Goal: Check status: Check status

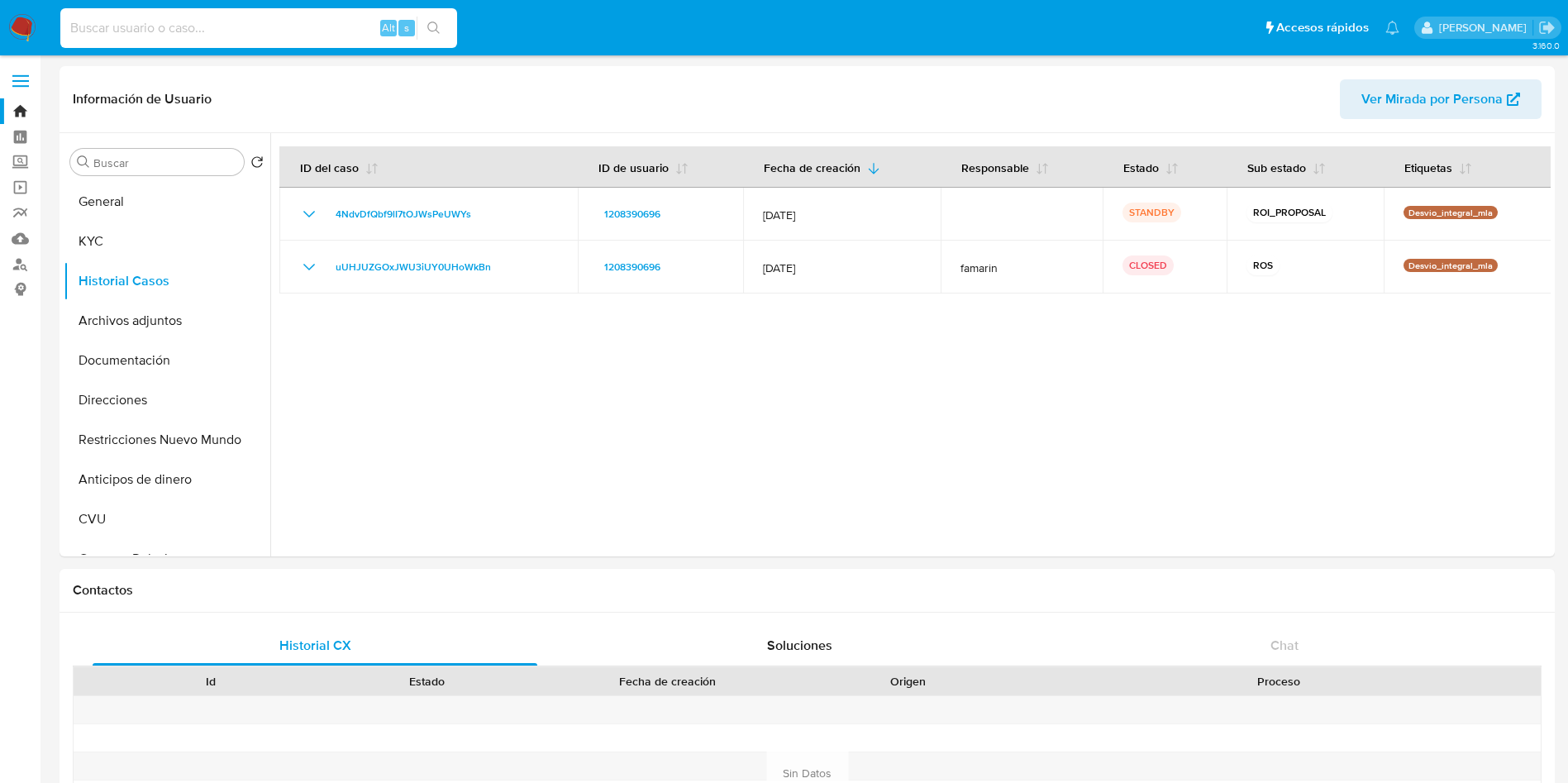
select select "10"
click at [186, 331] on button "Archivos adjuntos" at bounding box center [159, 321] width 193 height 40
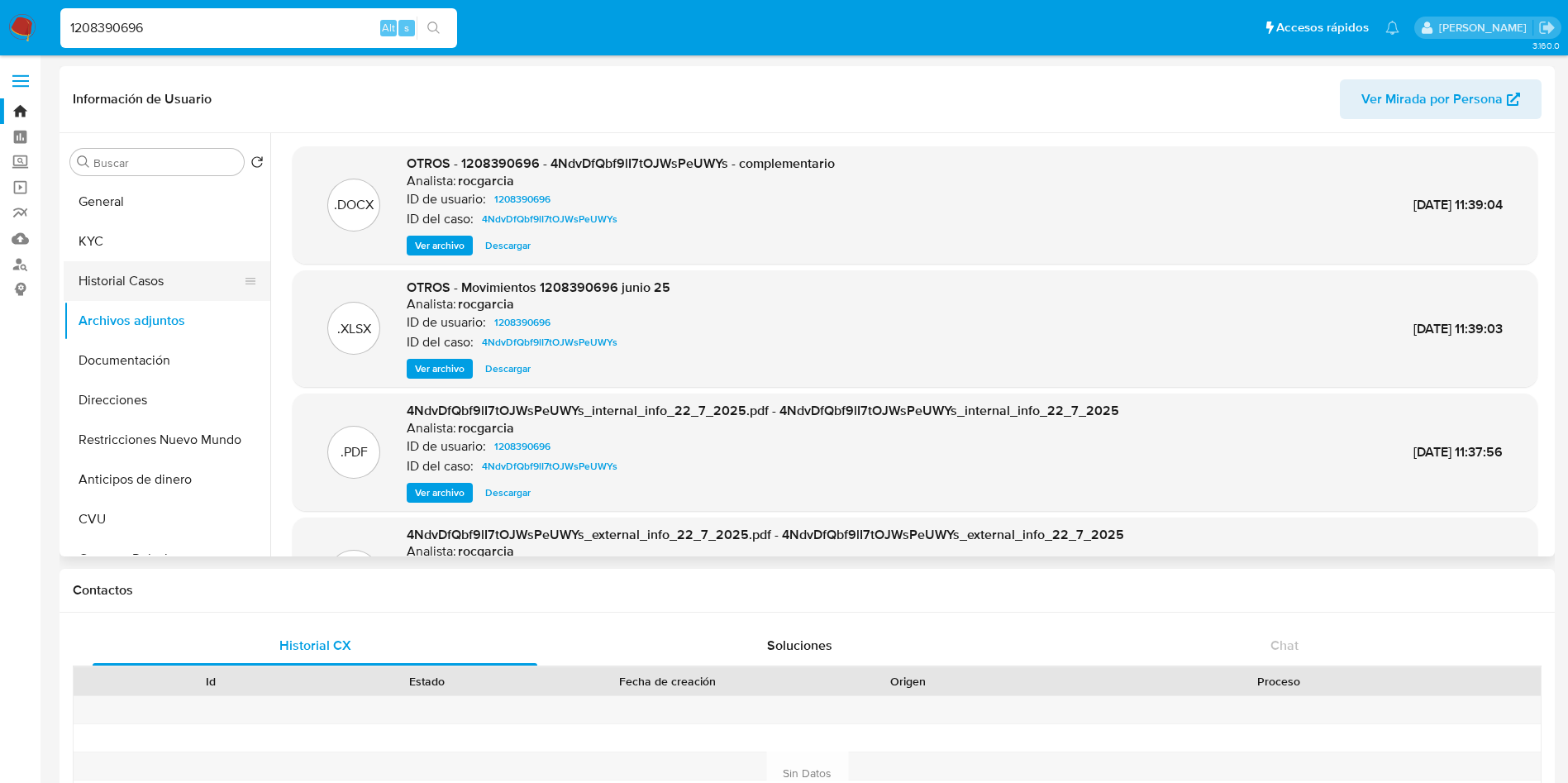
click at [167, 268] on button "Historial Casos" at bounding box center [159, 281] width 193 height 40
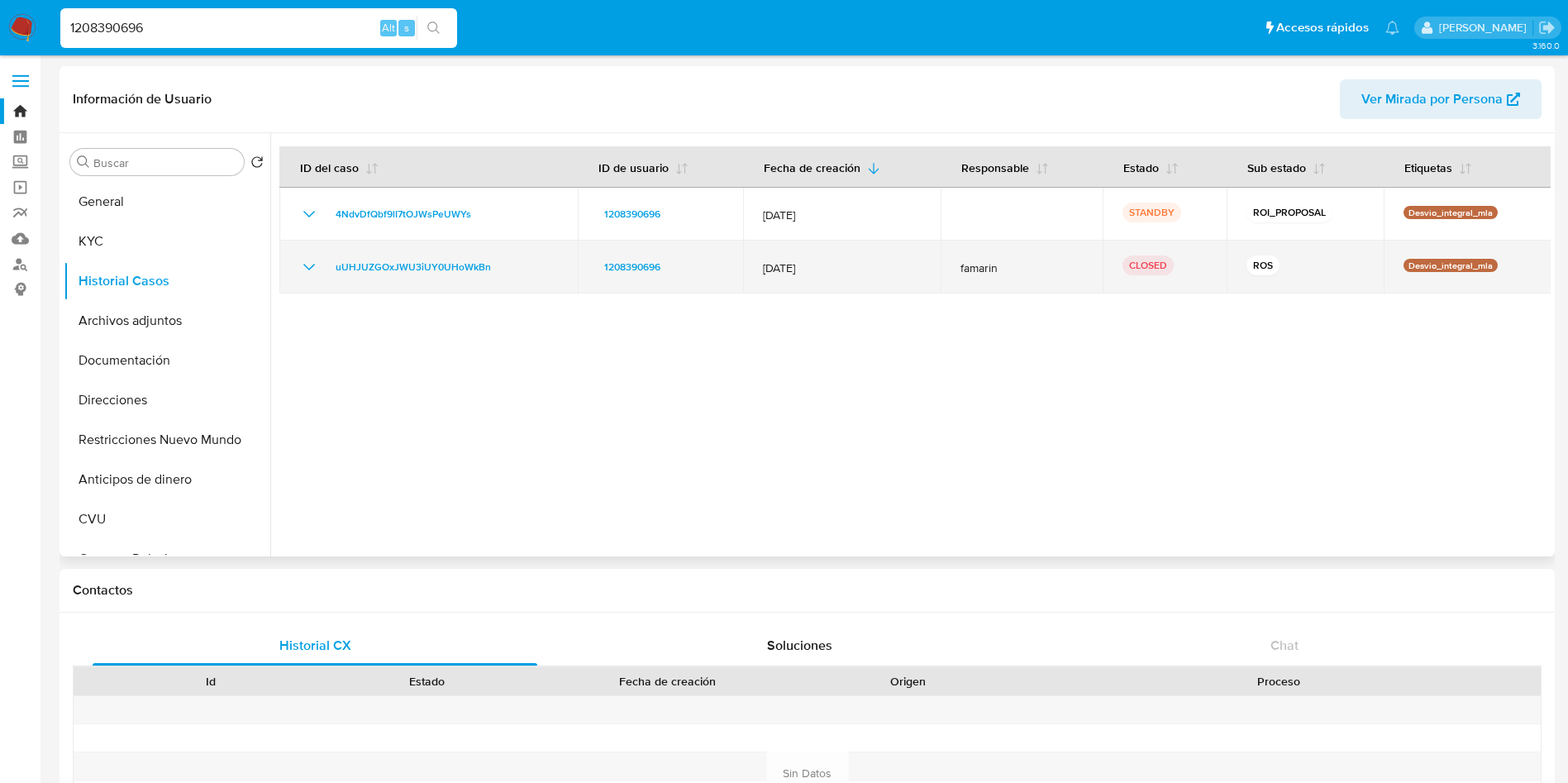
click at [310, 266] on icon "Mostrar/Ocultar" at bounding box center [310, 267] width 20 height 20
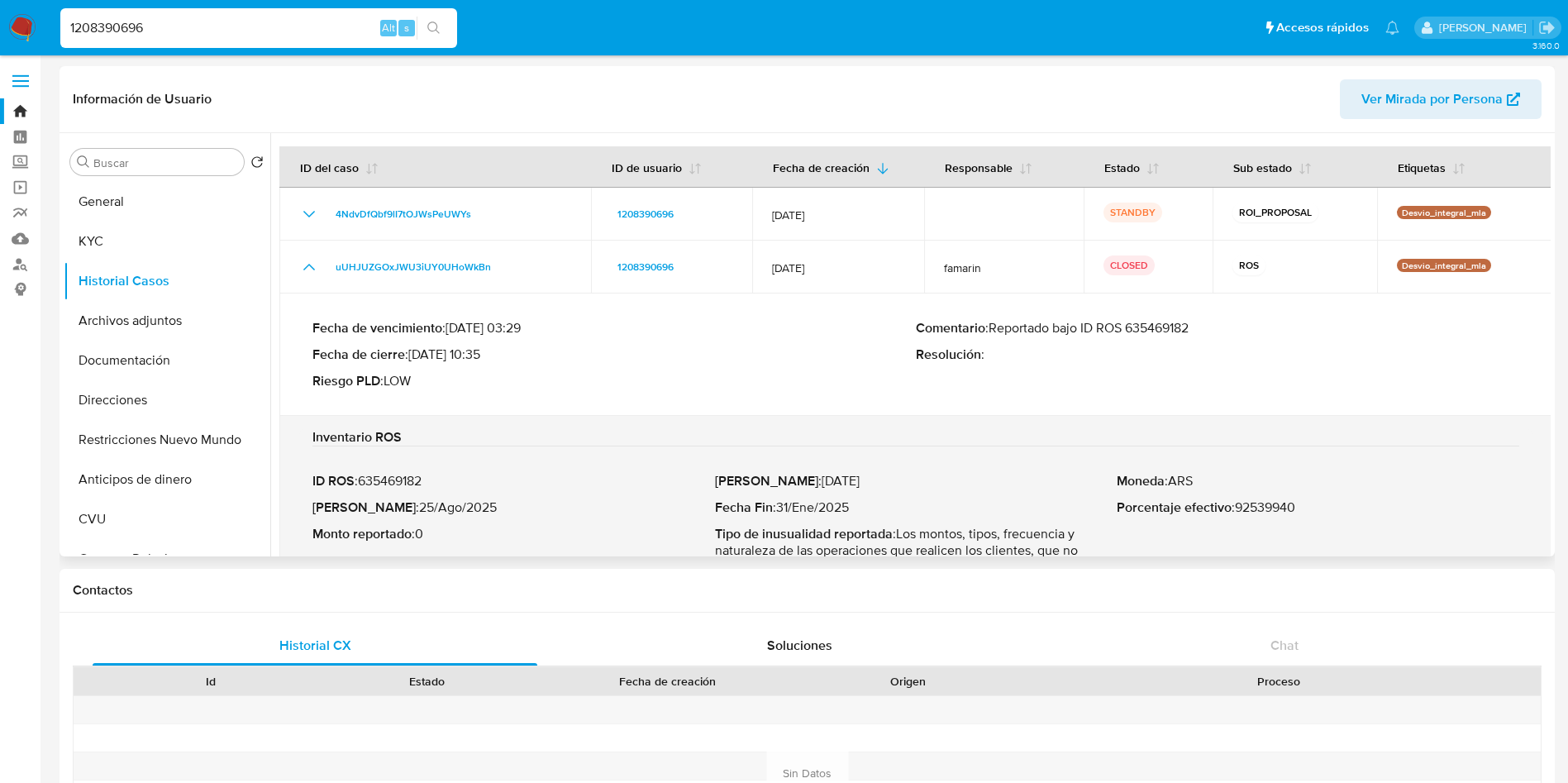
click at [1177, 329] on p "Comentario : Reportado bajo ID ROS 635469182" at bounding box center [1217, 328] width 603 height 17
click at [1172, 336] on p "Comentario : Reportado bajo ID ROS 635469182" at bounding box center [1217, 328] width 603 height 17
click at [213, 30] on input "1208390696" at bounding box center [259, 28] width 396 height 21
paste input "417343544"
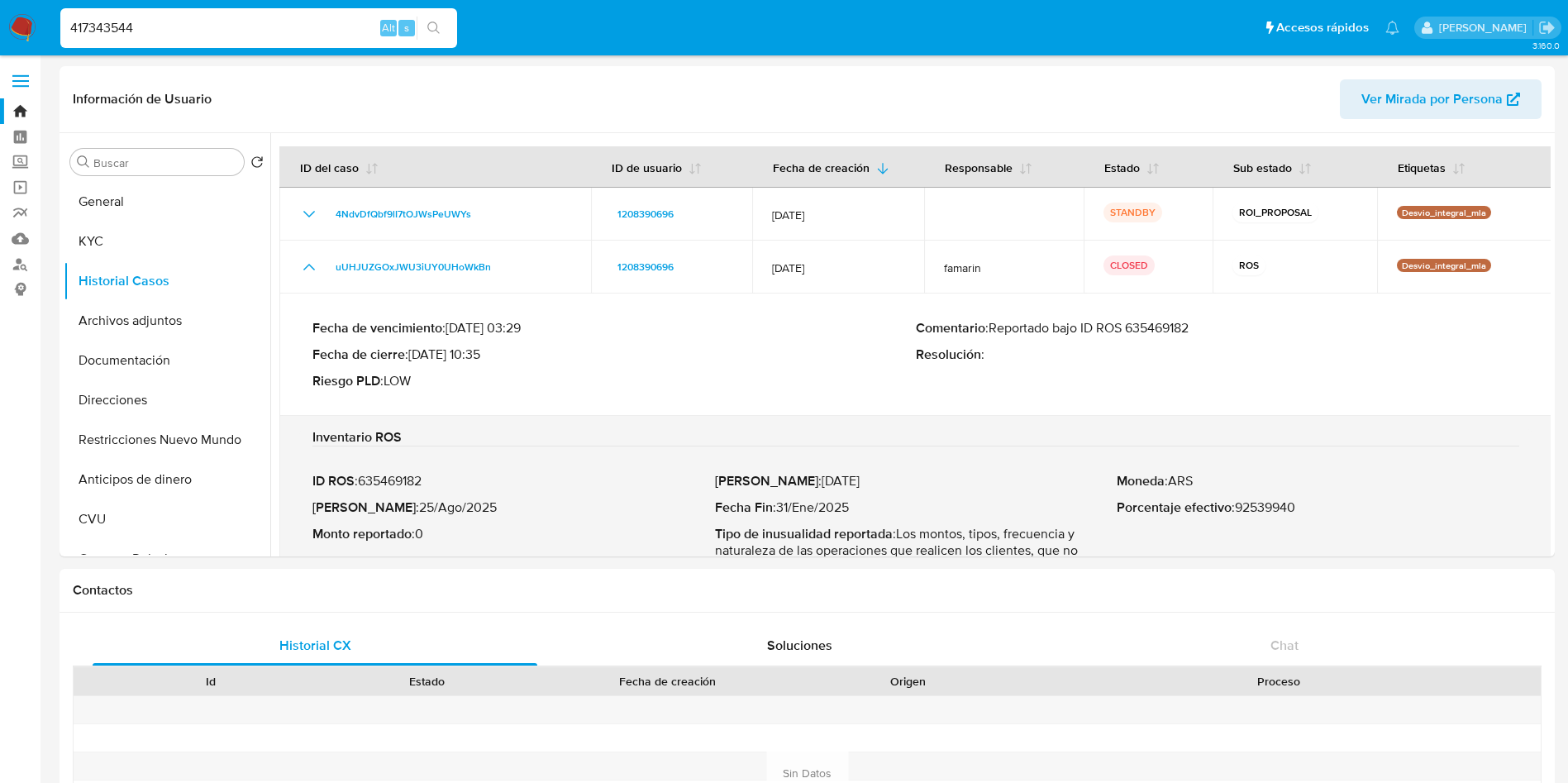
type input "417343544"
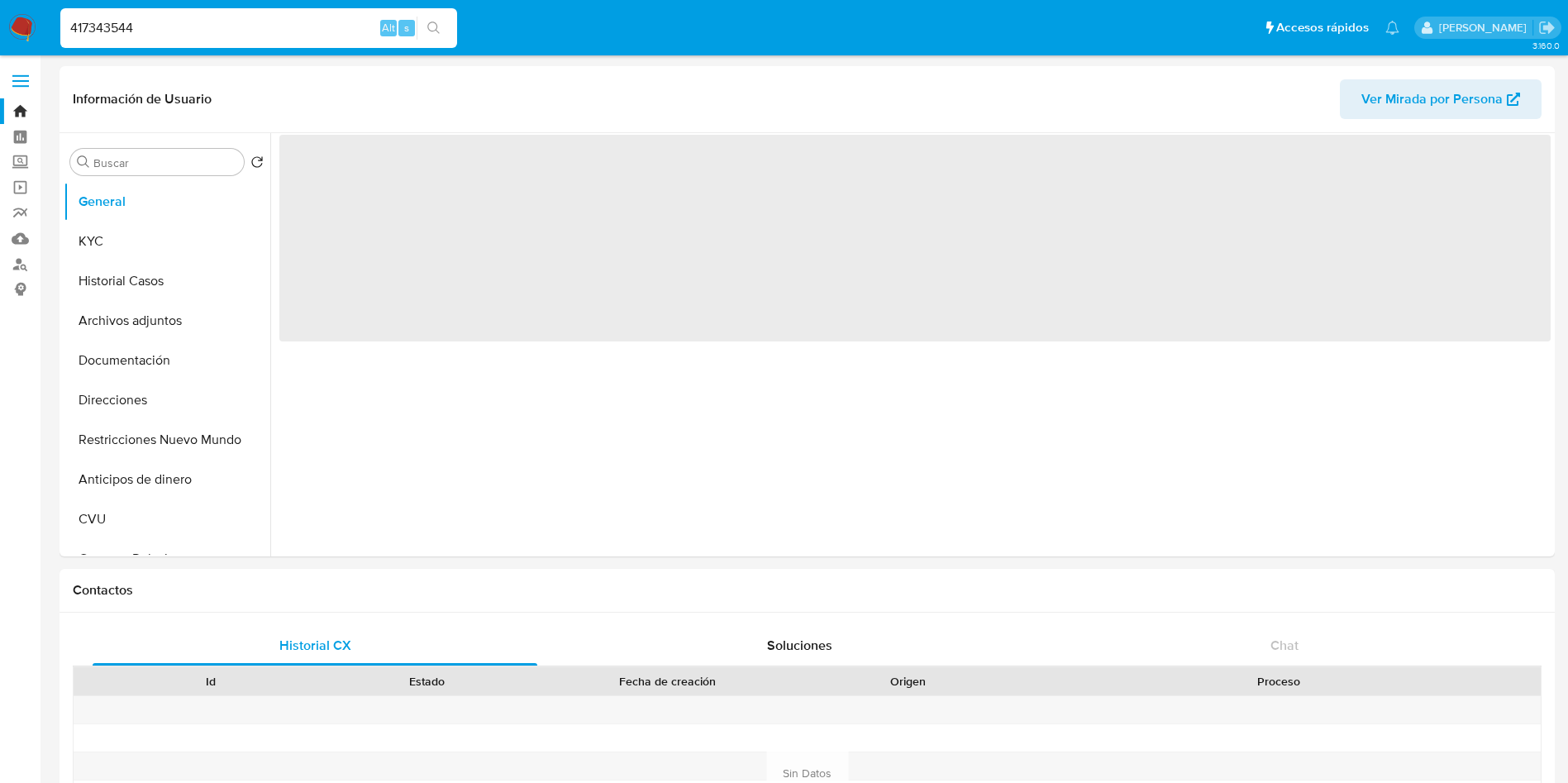
select select "10"
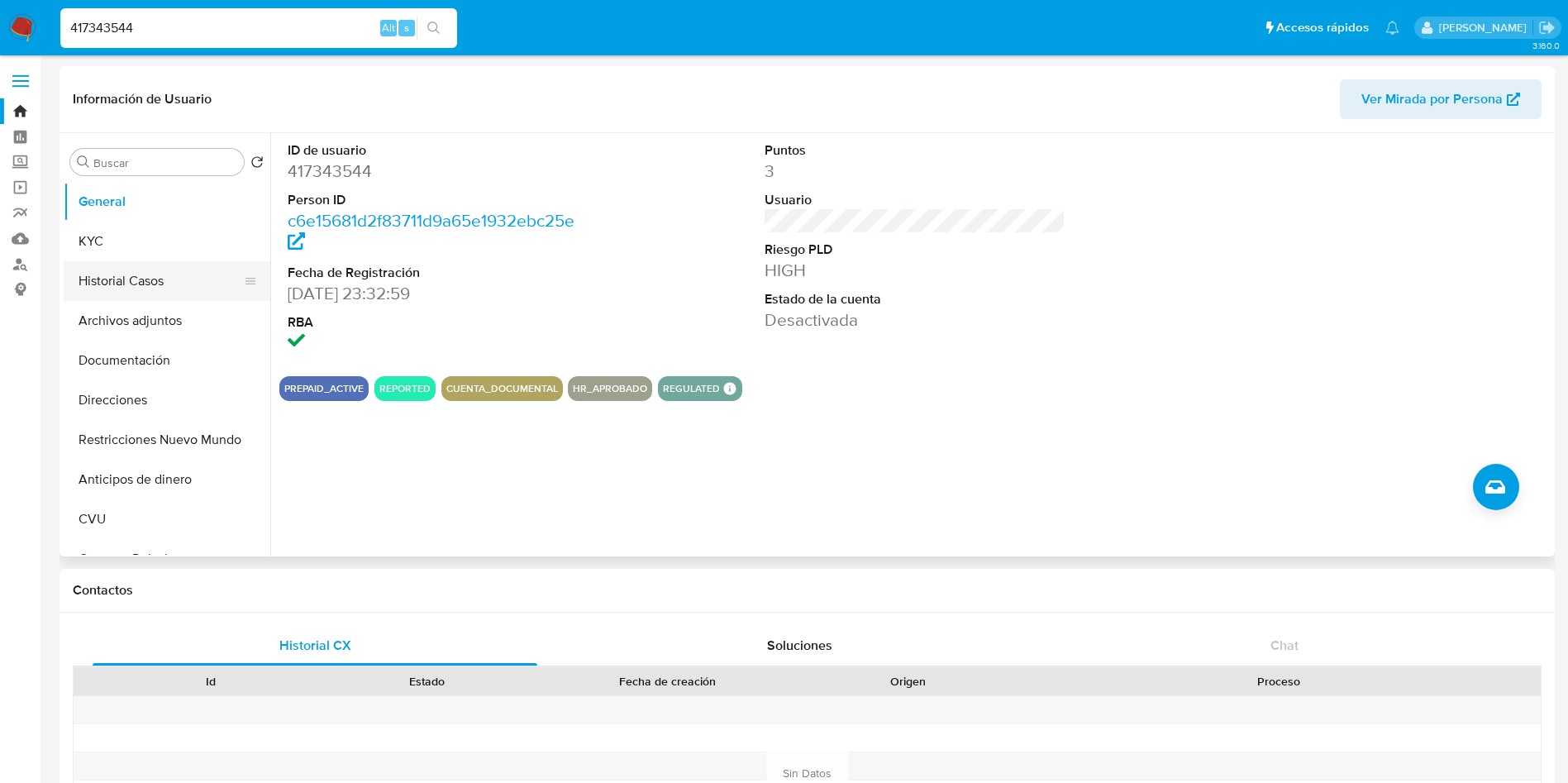
click at [125, 274] on button "Historial Casos" at bounding box center [159, 281] width 193 height 40
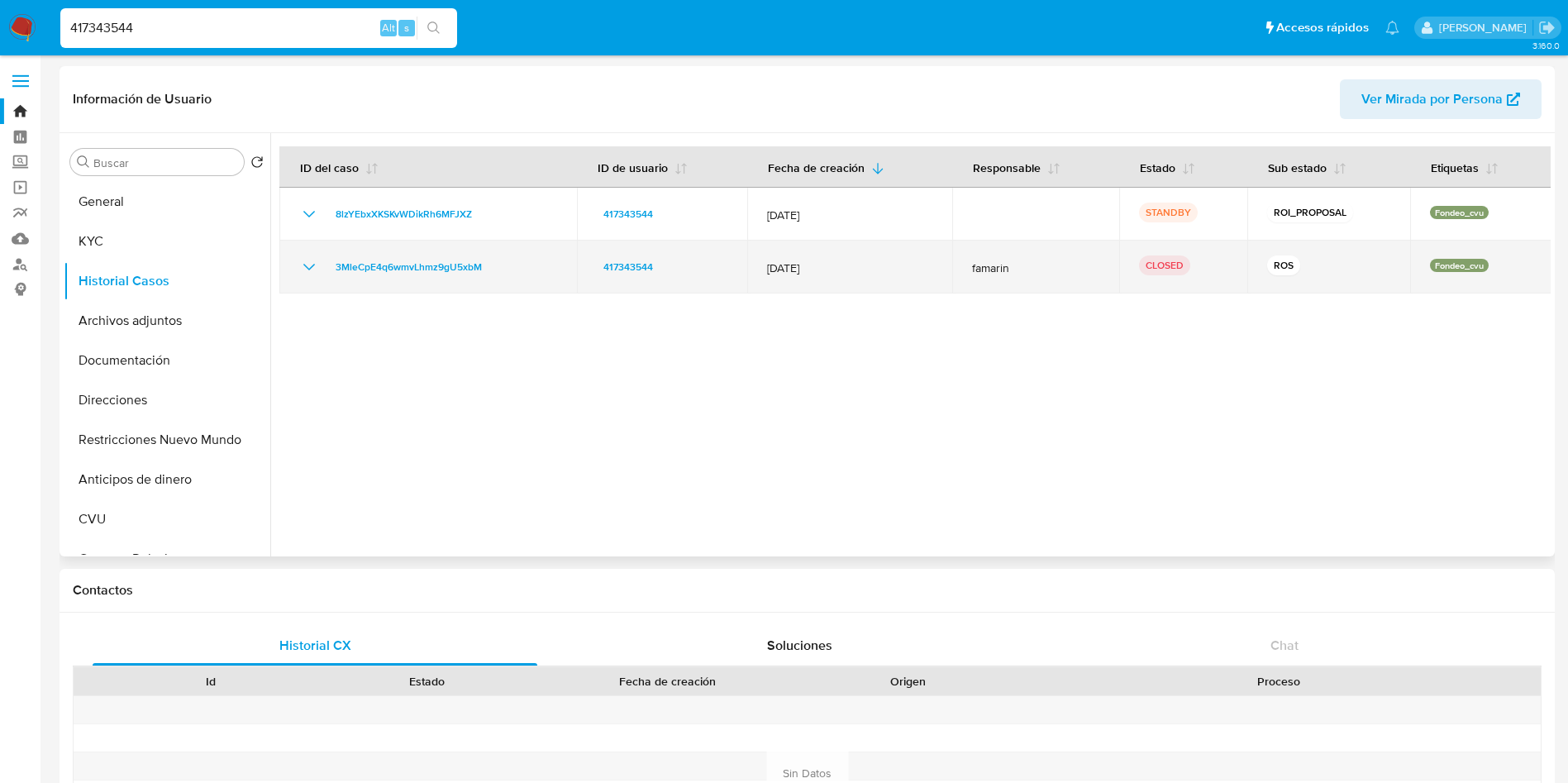
click at [310, 271] on icon "Mostrar/Ocultar" at bounding box center [310, 267] width 20 height 20
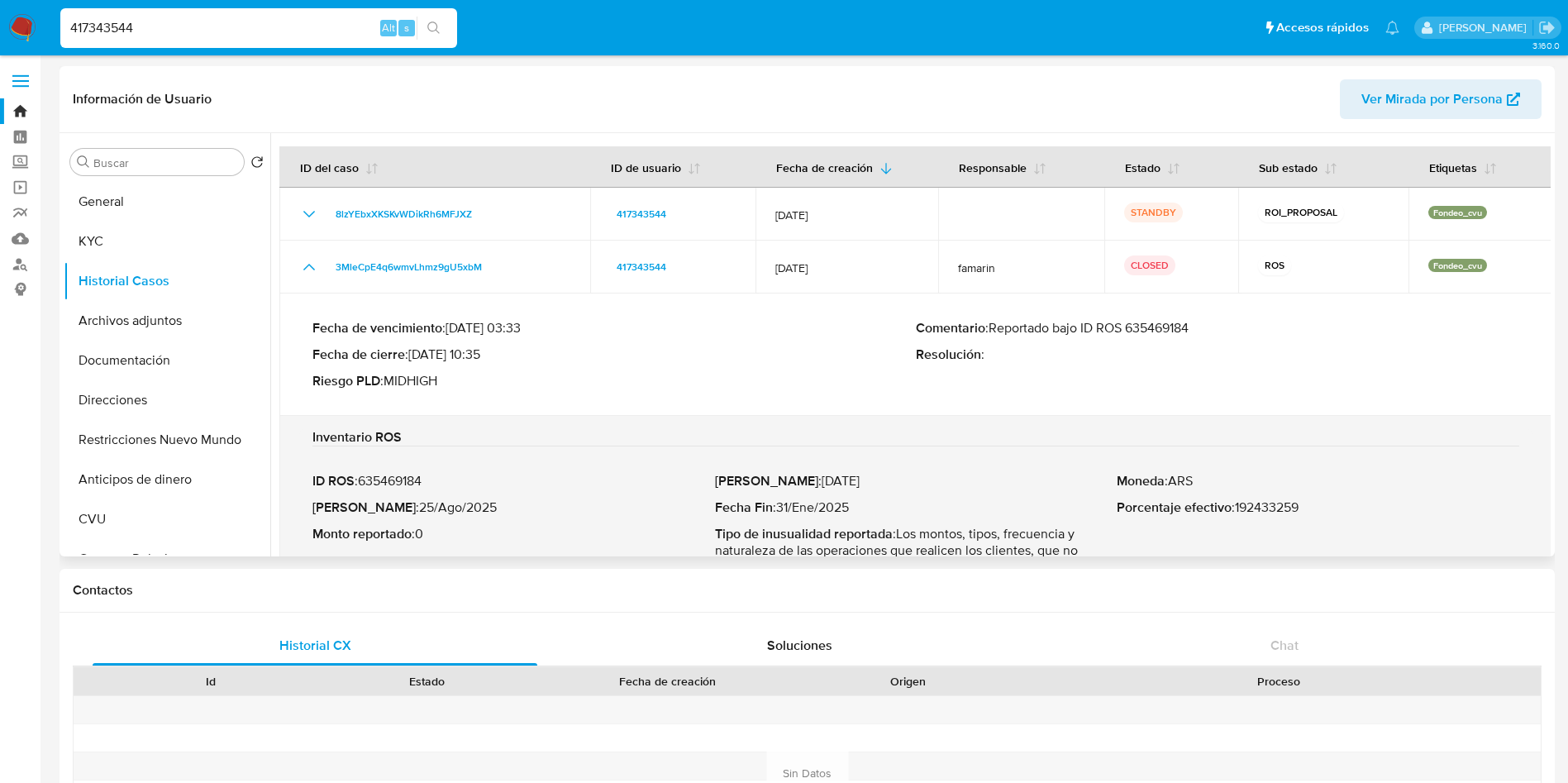
click at [1160, 327] on p "Comentario : Reportado bajo ID ROS 635469184" at bounding box center [1217, 328] width 603 height 17
